Goal: Task Accomplishment & Management: Manage account settings

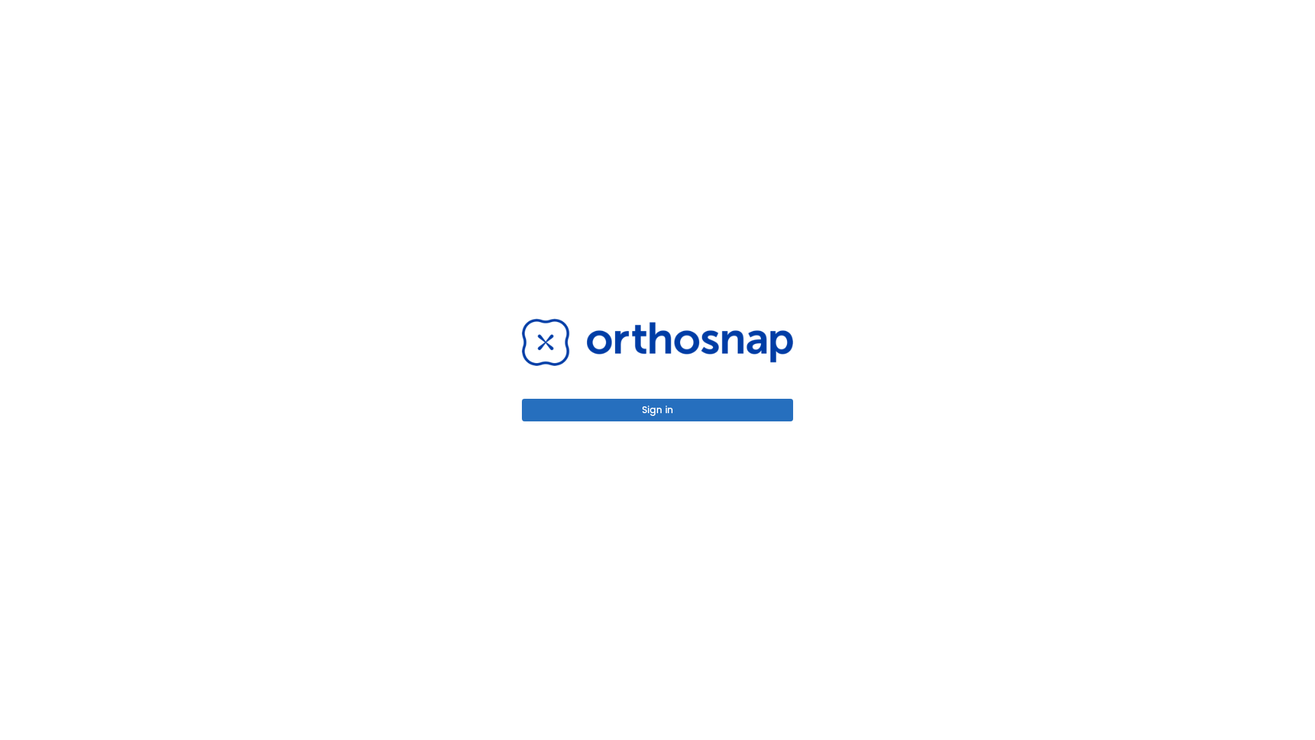
click at [658, 410] on button "Sign in" at bounding box center [657, 410] width 271 height 23
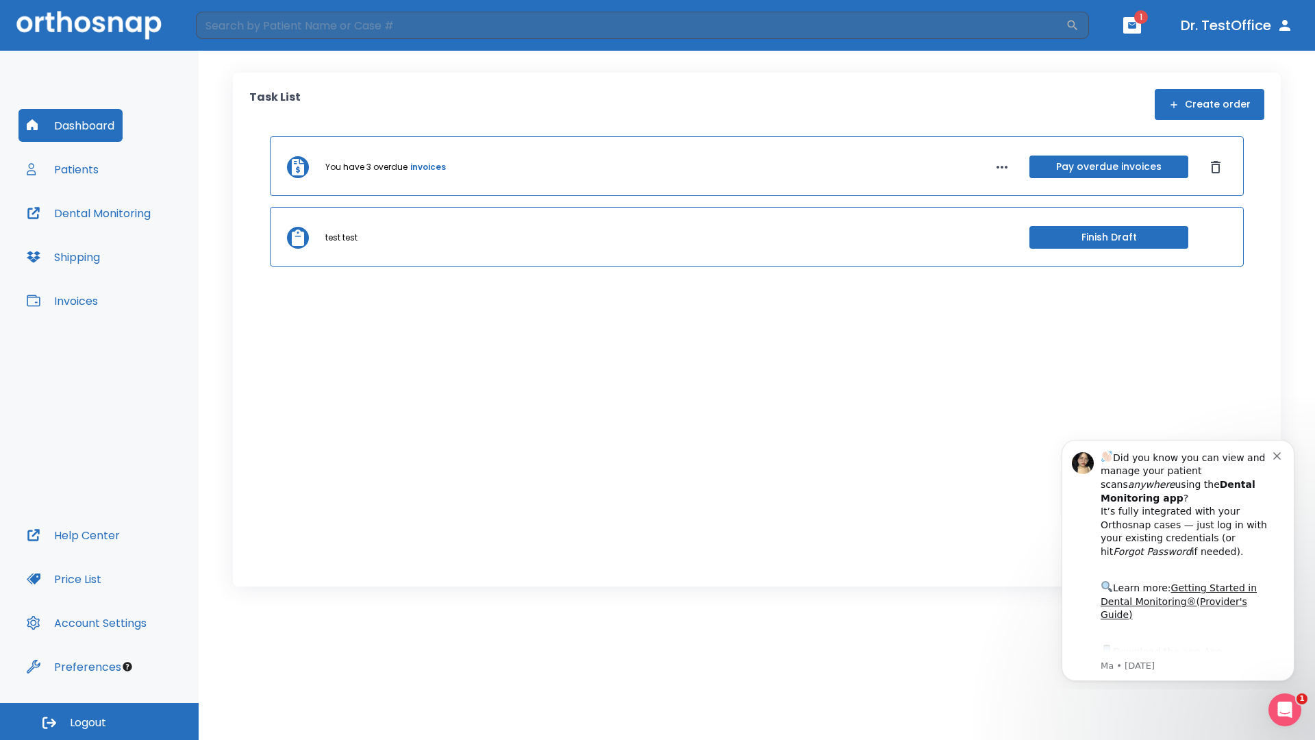
click at [99, 721] on span "Logout" at bounding box center [88, 722] width 36 height 15
